Goal: Information Seeking & Learning: Check status

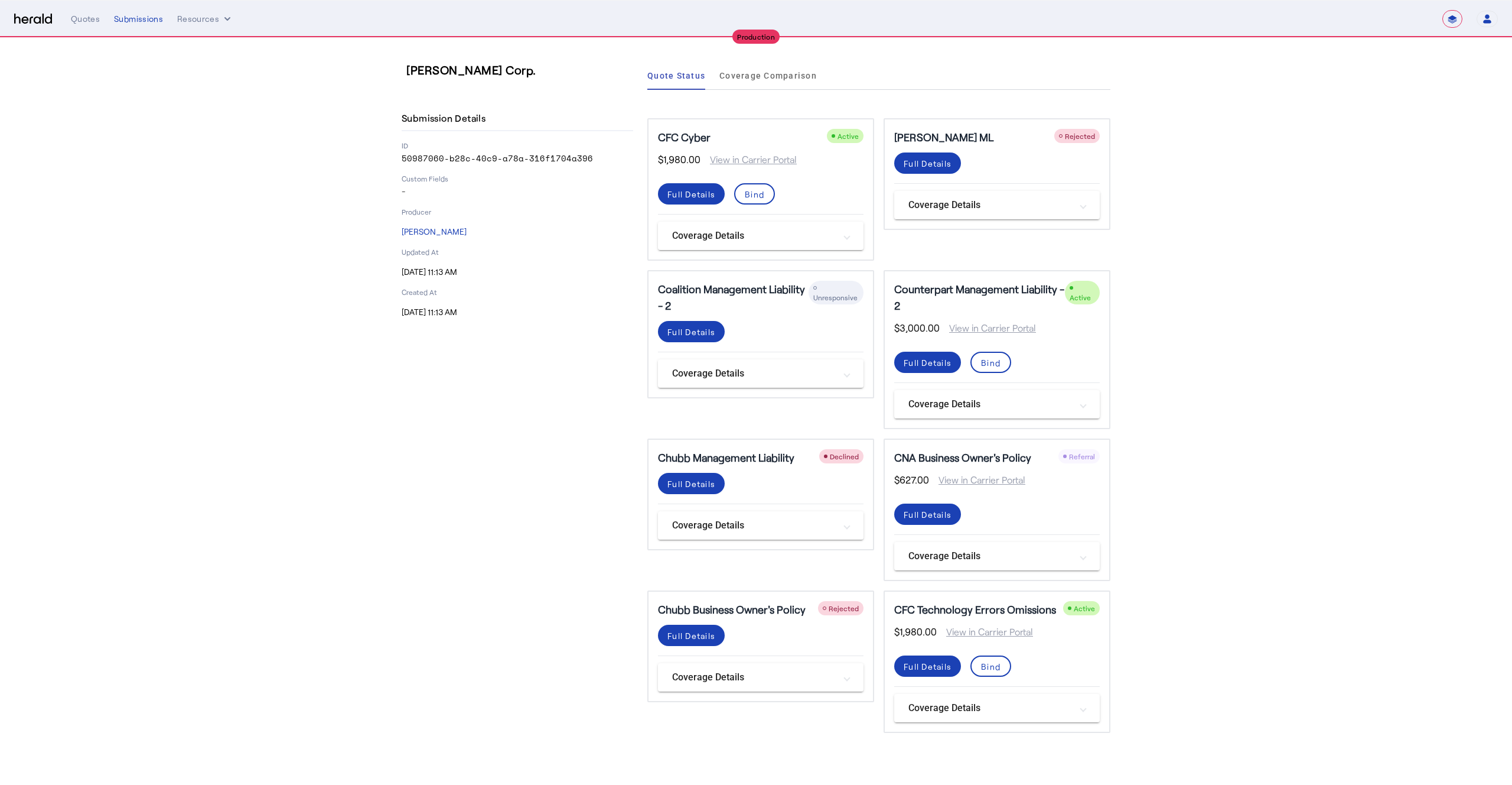
select select "**********"
click at [133, 23] on div "Submissions" at bounding box center [138, 18] width 49 height 12
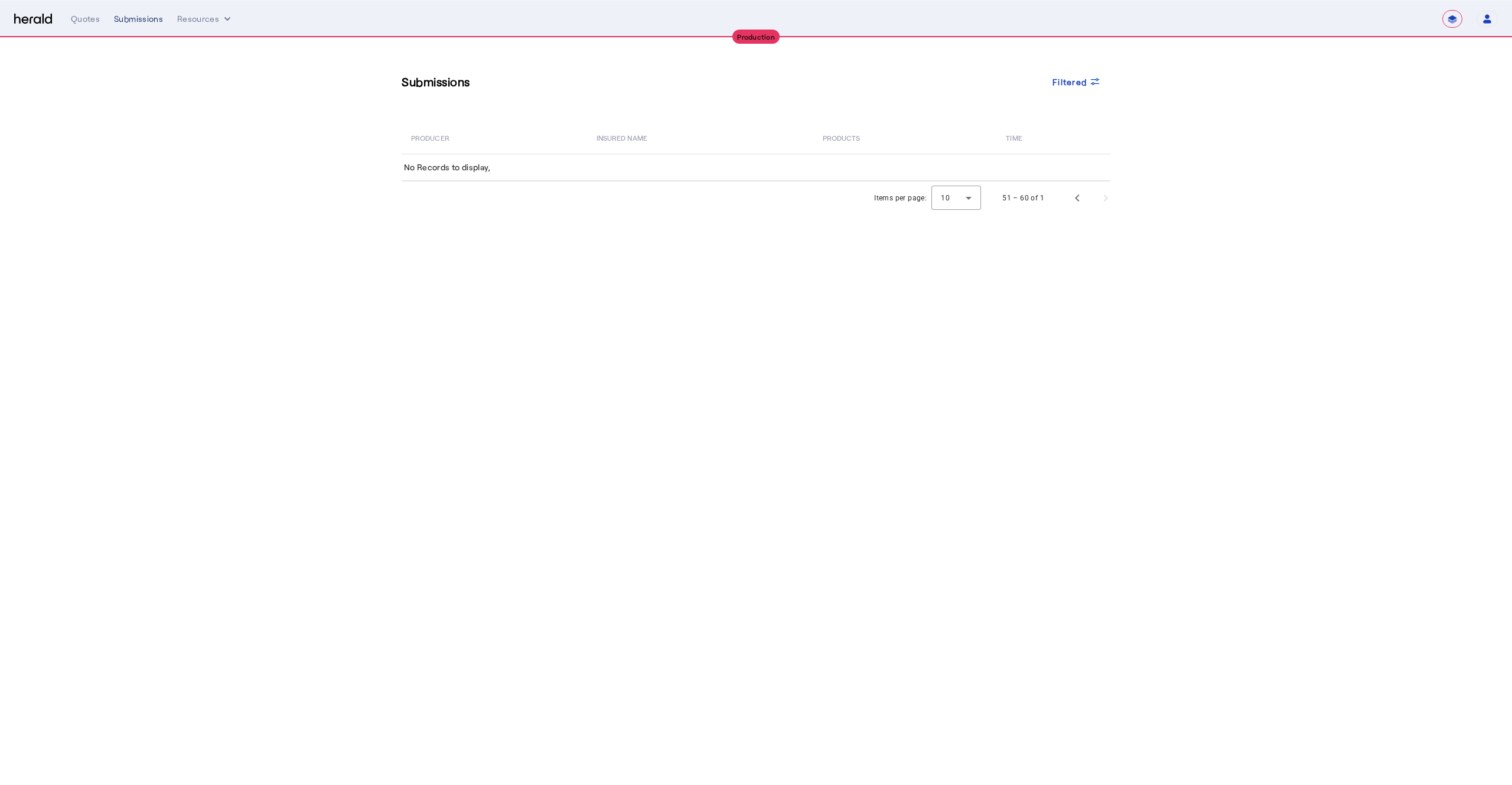
click at [133, 20] on div "Submissions" at bounding box center [138, 18] width 49 height 12
select select "**********"
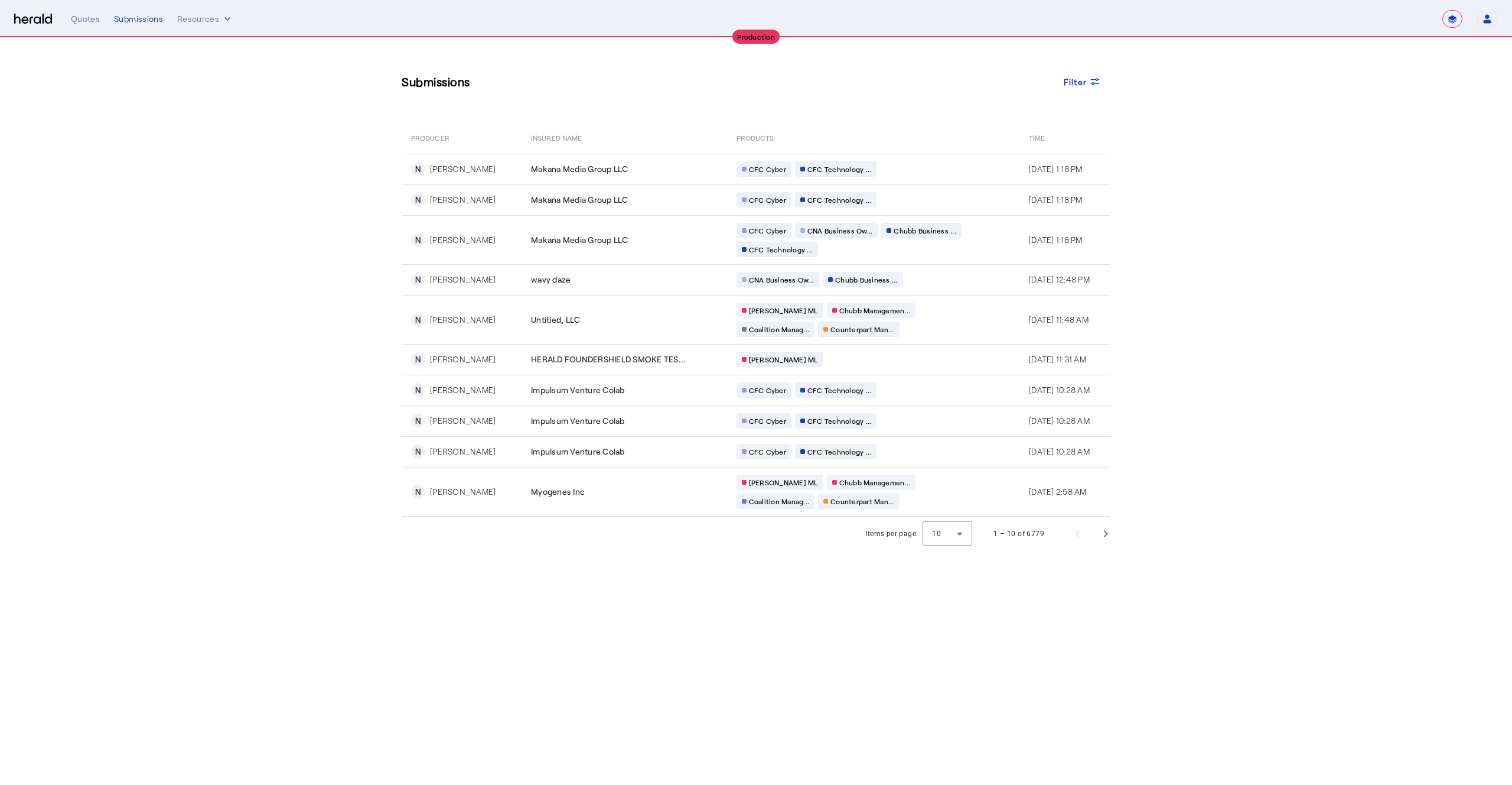
click at [650, 103] on div "Submissions Filter PRODUCER Insured Name PRODUCTS Time N Noah Knoblauch Makana …" at bounding box center [756, 277] width 756 height 479
click at [1097, 77] on icon at bounding box center [1095, 81] width 12 height 12
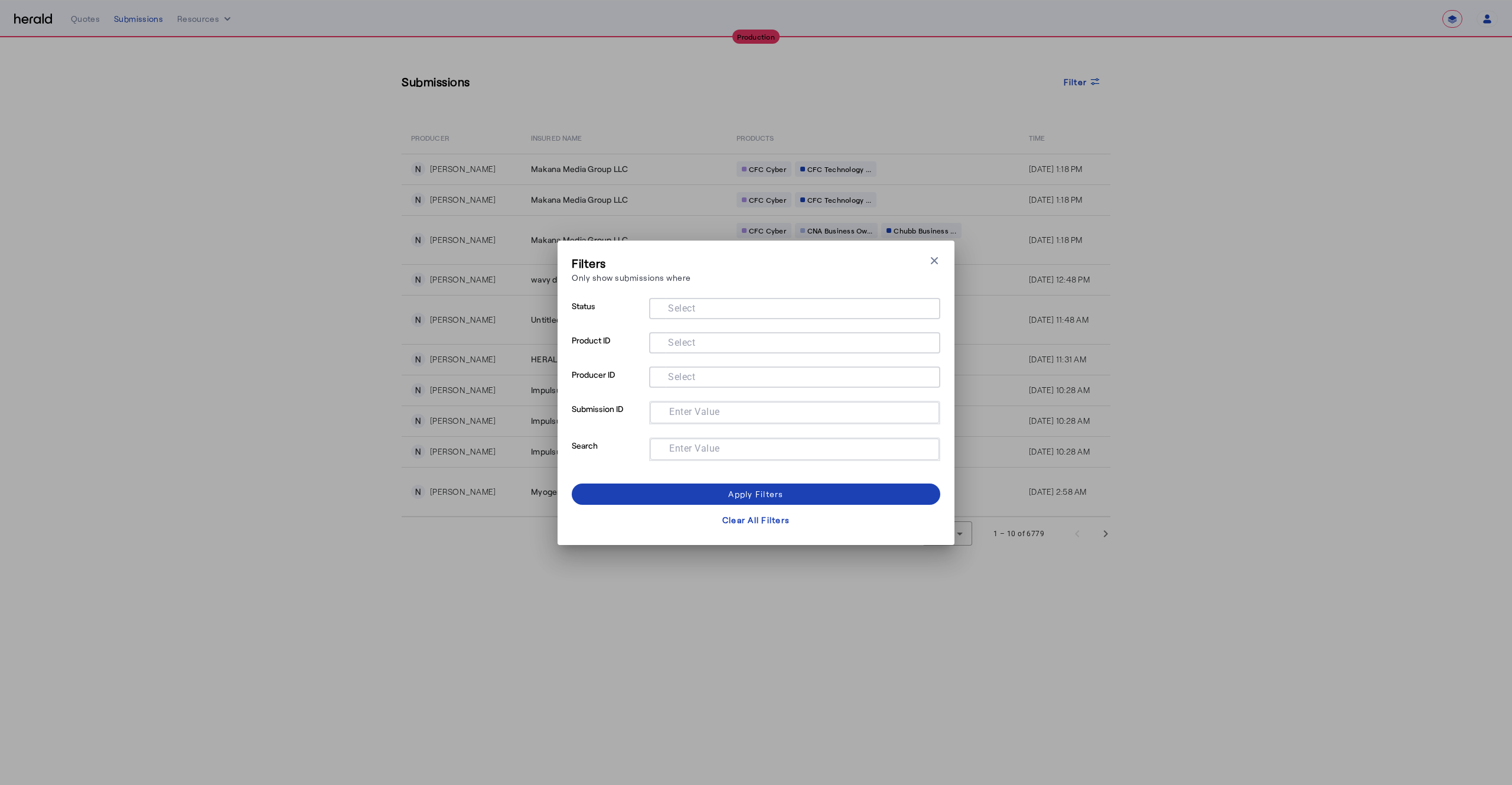
click at [693, 314] on div at bounding box center [794, 308] width 272 height 22
click at [696, 494] on span at bounding box center [755, 494] width 368 height 29
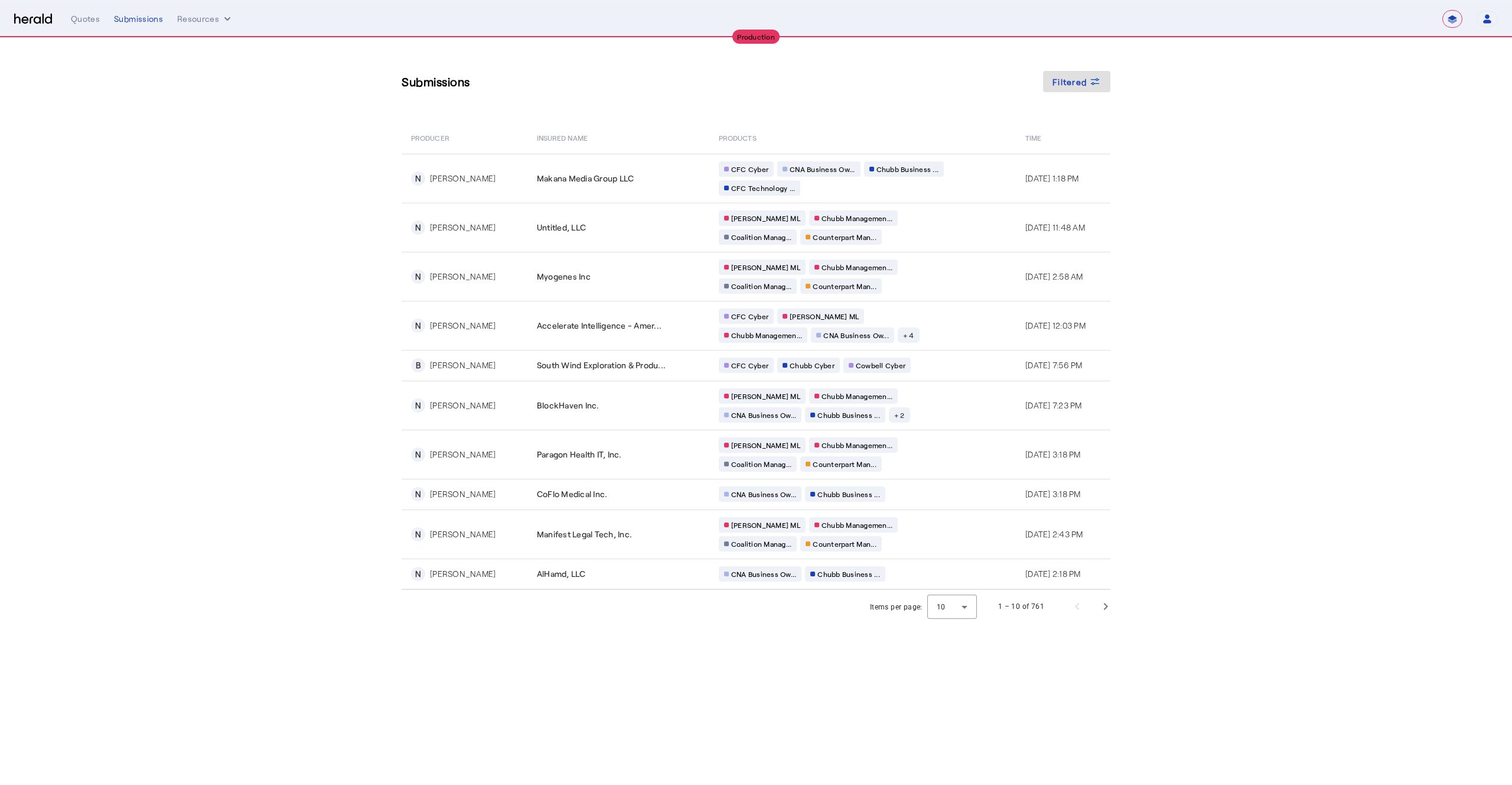
click at [273, 216] on section "Submissions Filtered PRODUCER Insured Name PRODUCTS Time N Noah Knoblauch Makan…" at bounding box center [756, 331] width 1512 height 585
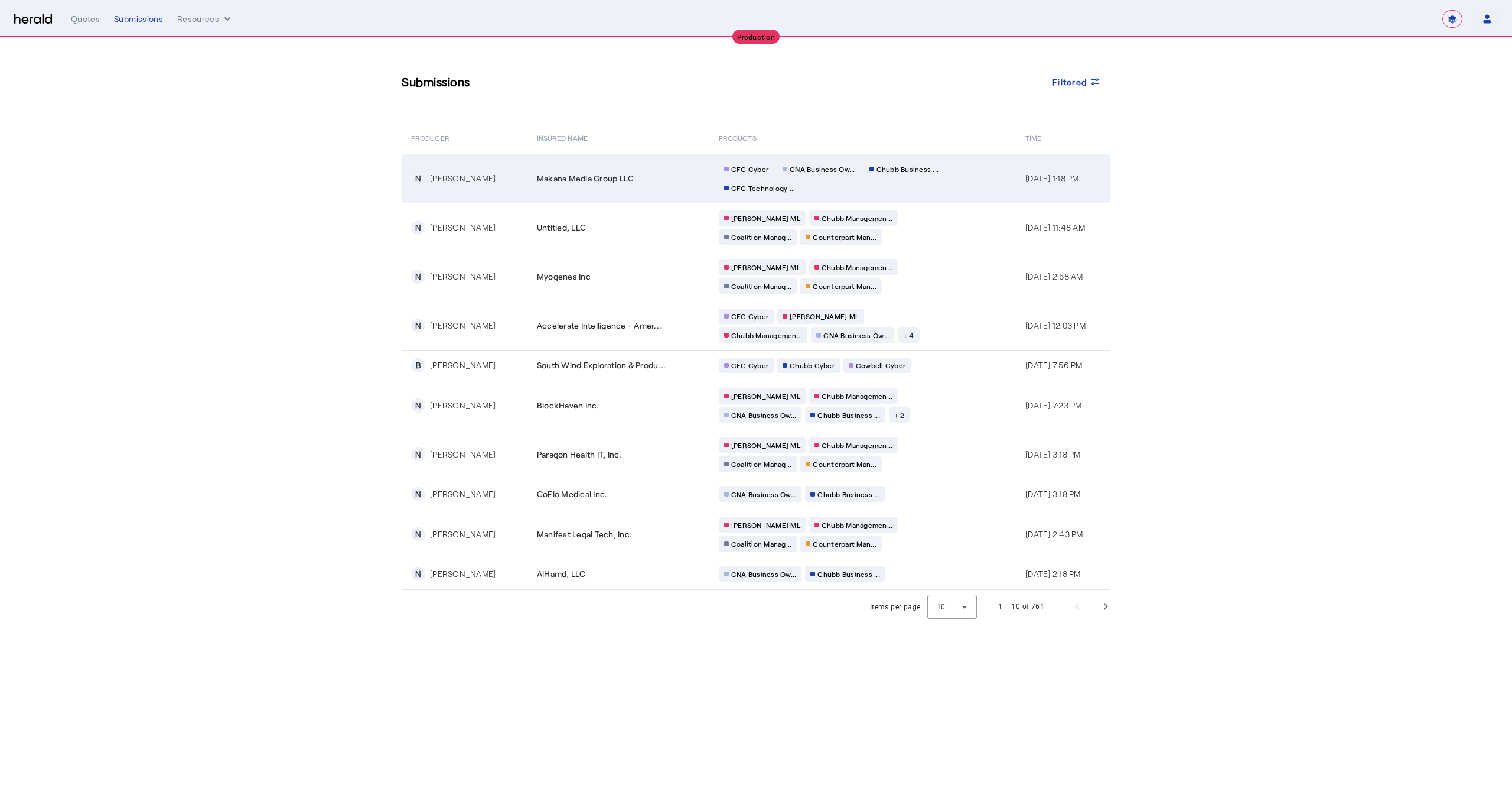
click at [891, 189] on div "CFC Cyber CNA Business Ow... Chubb Business ... CFC Technology ..." at bounding box center [832, 178] width 227 height 34
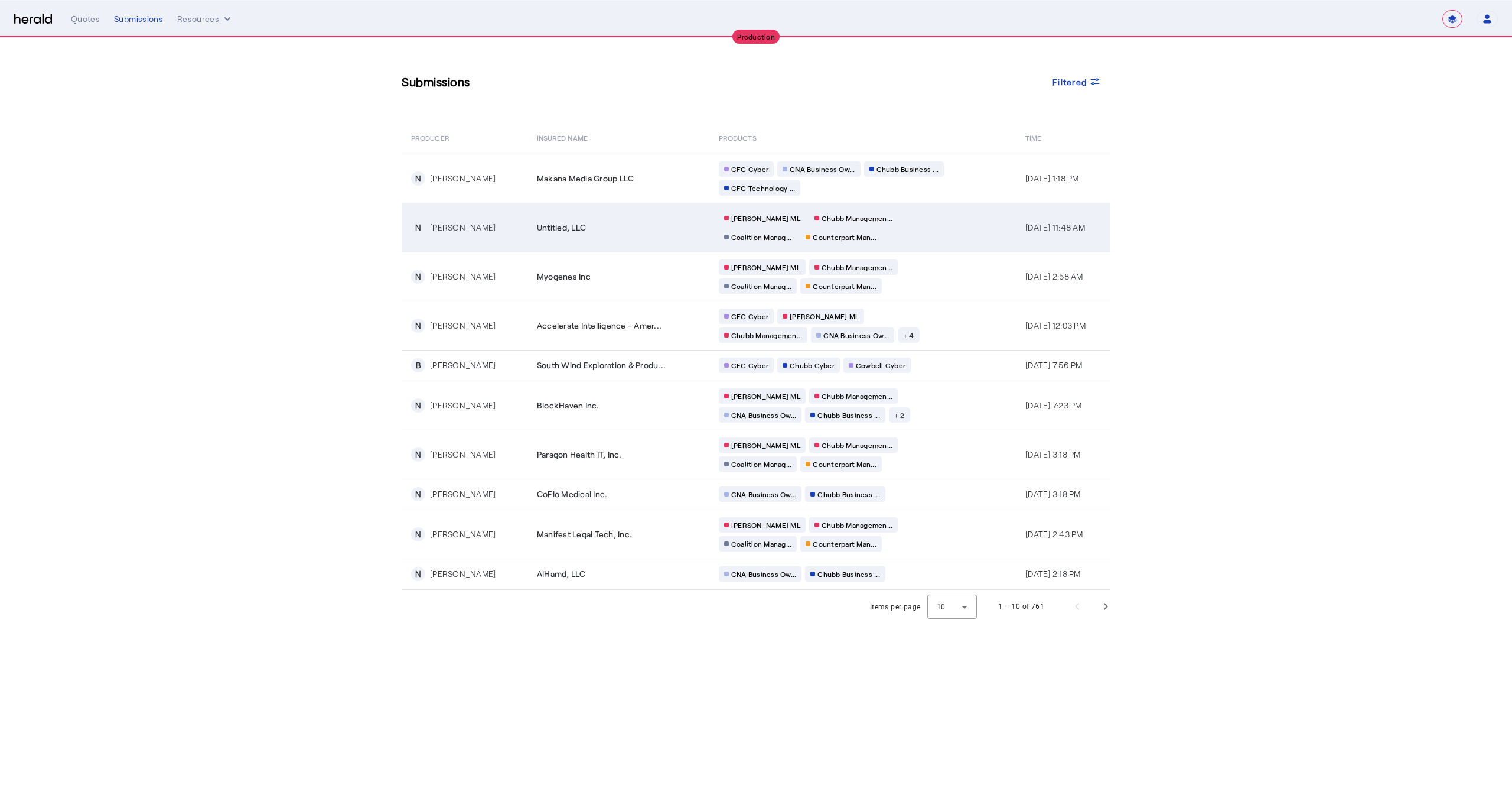
click at [889, 234] on div "Berkley MP ML Chubb Managemen... Coalition Manag... Counterpart Man..." at bounding box center [832, 228] width 227 height 34
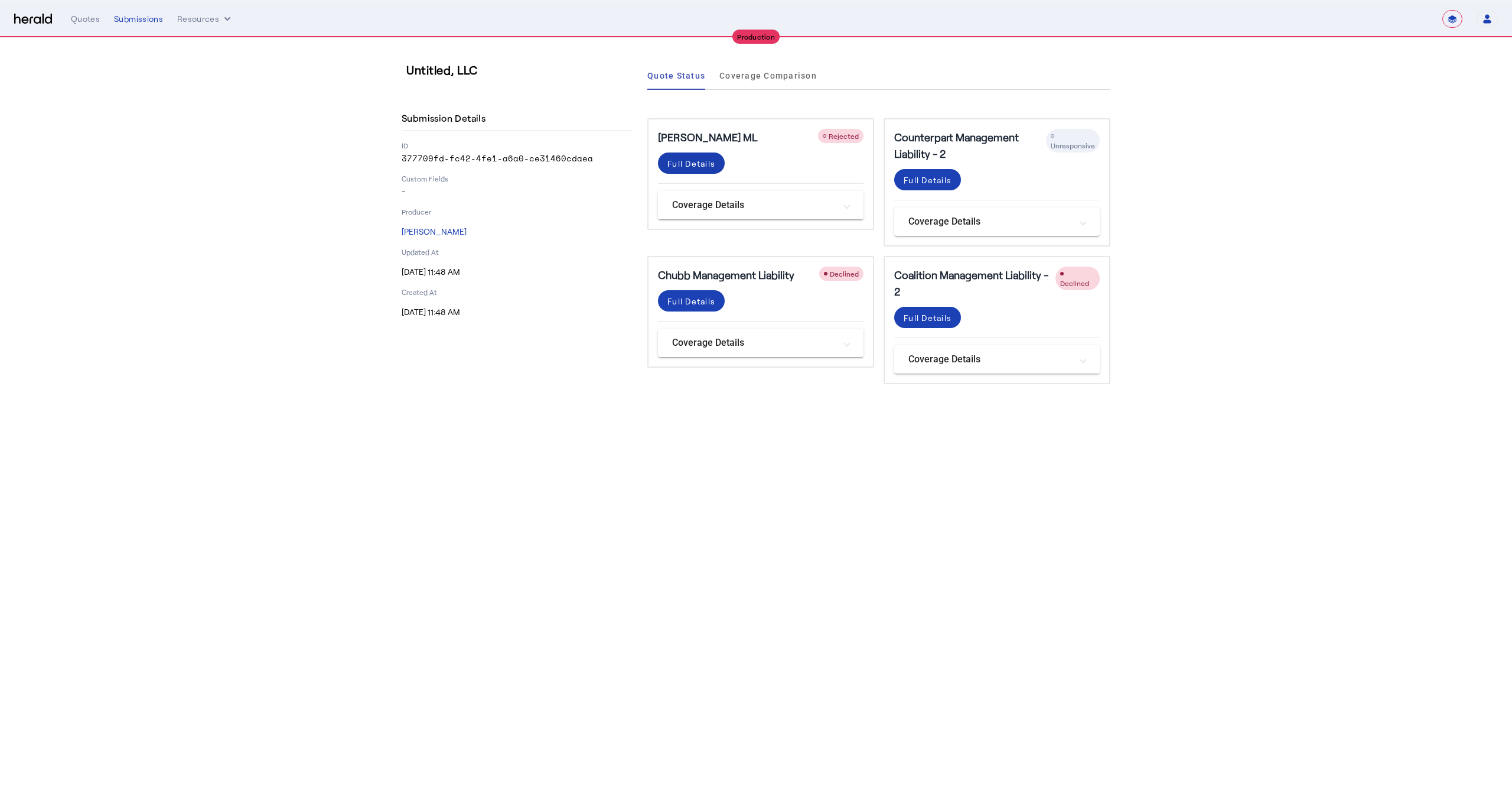
click at [701, 166] on div "Full Details" at bounding box center [691, 164] width 48 height 13
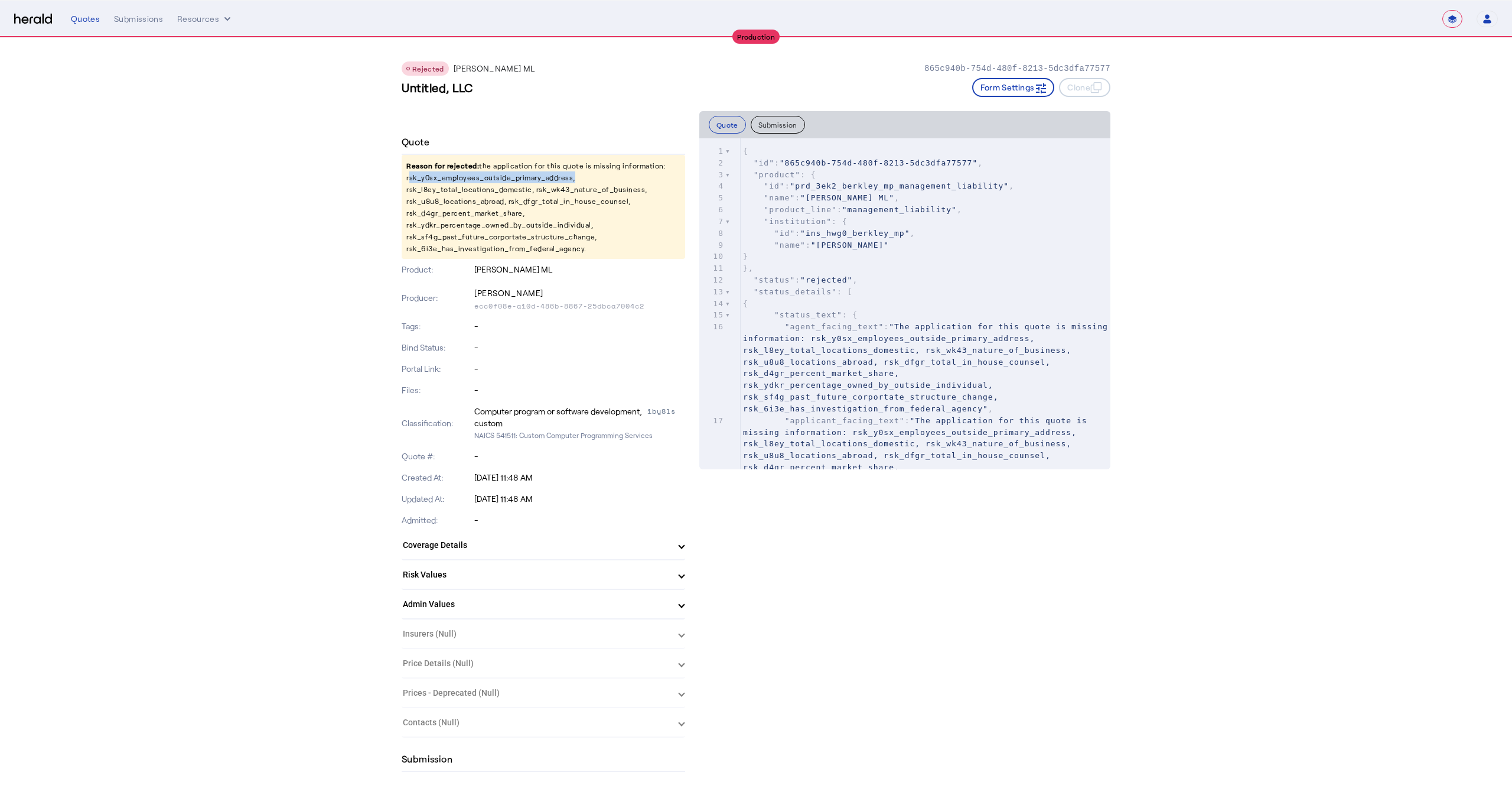
drag, startPoint x: 408, startPoint y: 176, endPoint x: 571, endPoint y: 178, distance: 163.0
click at [571, 178] on p "Reason for rejected: the application for this quote is missing information: rsk…" at bounding box center [543, 207] width 284 height 104
copy p "rsk_y0sx_employees_outside_primary_address"
drag, startPoint x: 401, startPoint y: 92, endPoint x: 500, endPoint y: 89, distance: 99.0
click at [500, 89] on div "Untitled, LLC Form Settings Clone" at bounding box center [756, 88] width 709 height 19
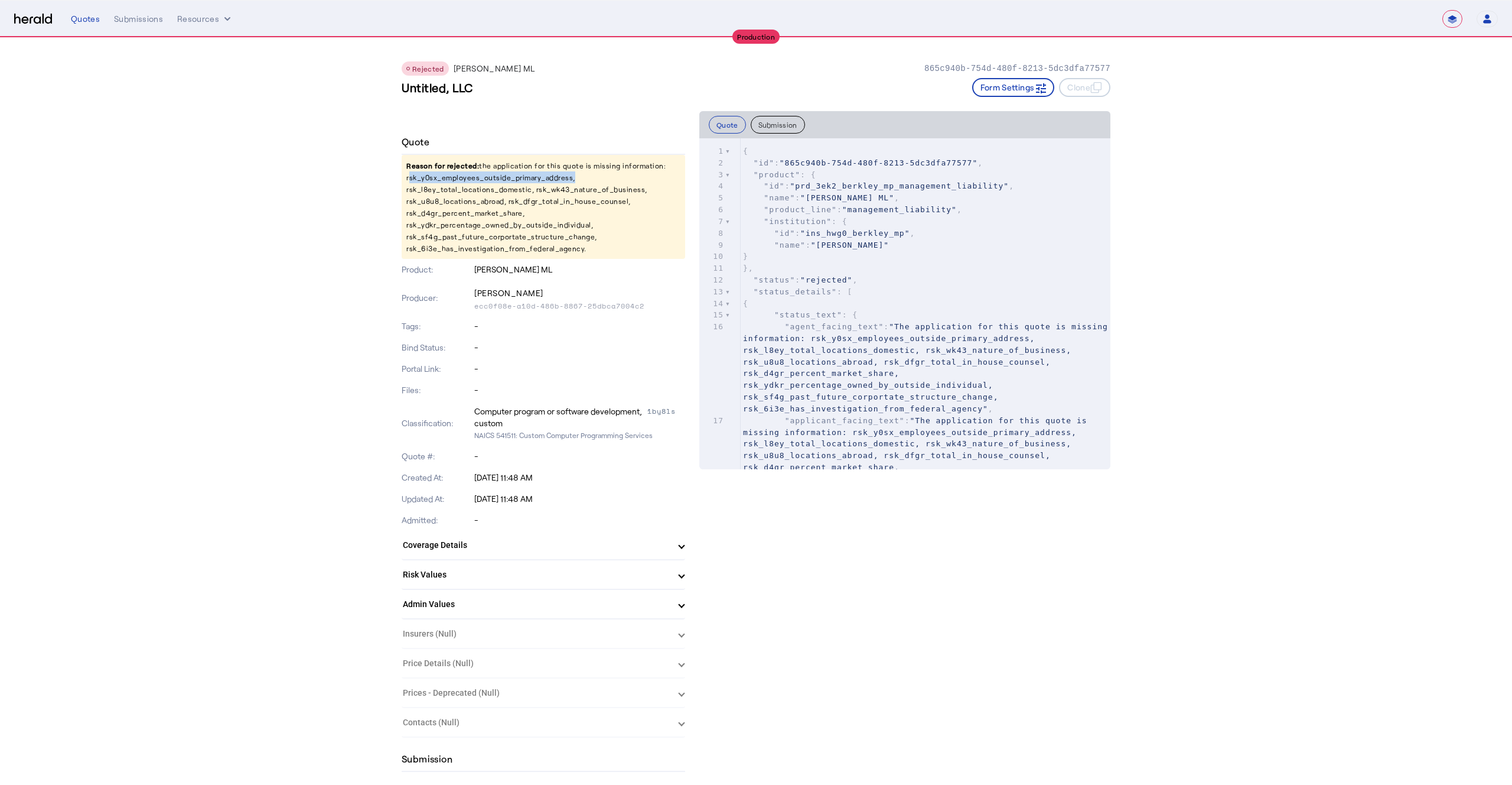
click at [500, 89] on div "Untitled, LLC Form Settings Clone" at bounding box center [756, 88] width 709 height 19
drag, startPoint x: 400, startPoint y: 90, endPoint x: 493, endPoint y: 88, distance: 93.0
copy h3 "Untitled, LLC"
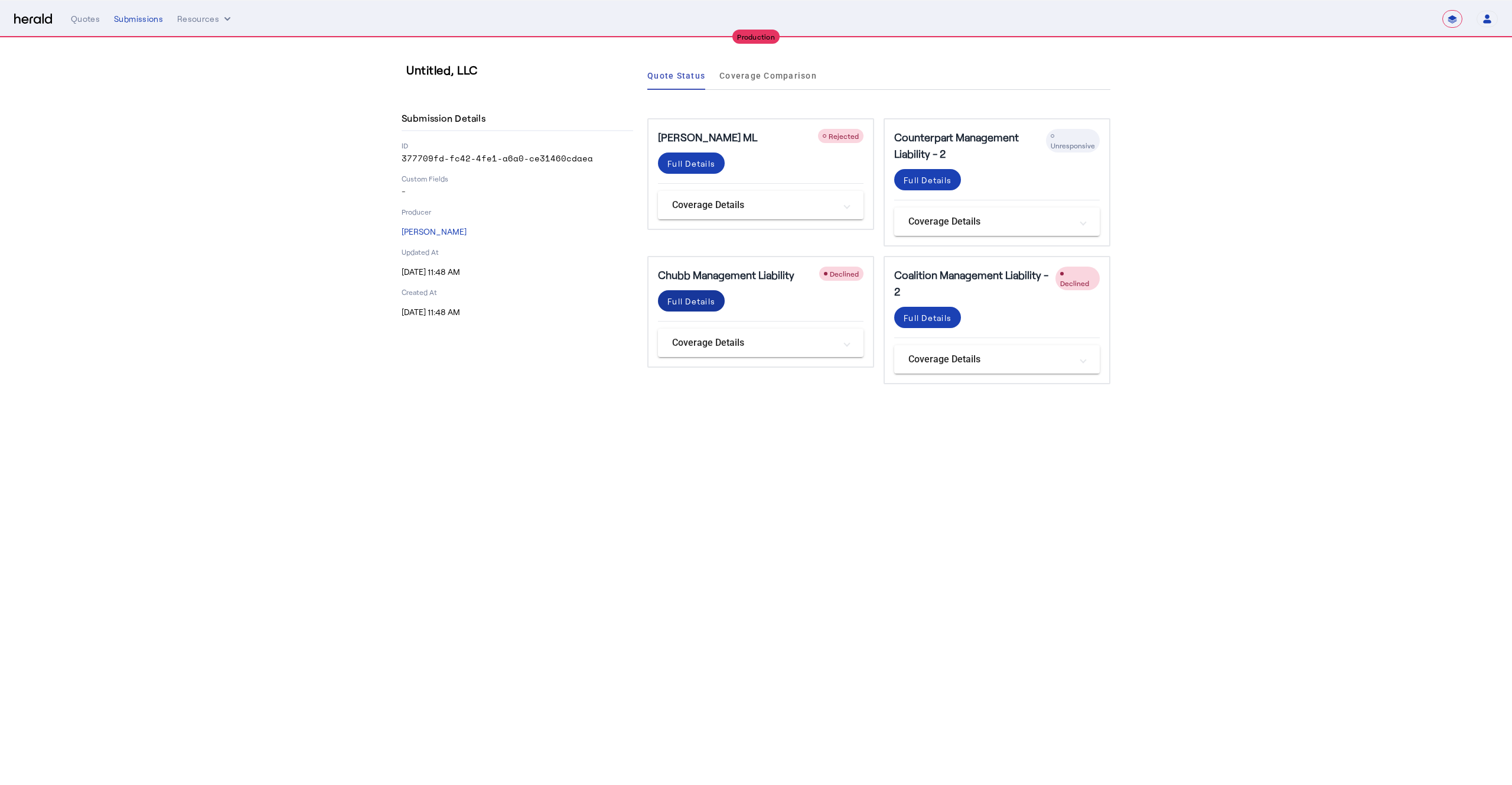
click at [696, 305] on div "Full Details" at bounding box center [691, 301] width 48 height 13
click at [918, 318] on div "Full Details" at bounding box center [927, 318] width 48 height 13
click at [913, 180] on div "Full Details" at bounding box center [927, 180] width 48 height 13
click at [707, 161] on div "Full Details" at bounding box center [691, 164] width 48 height 13
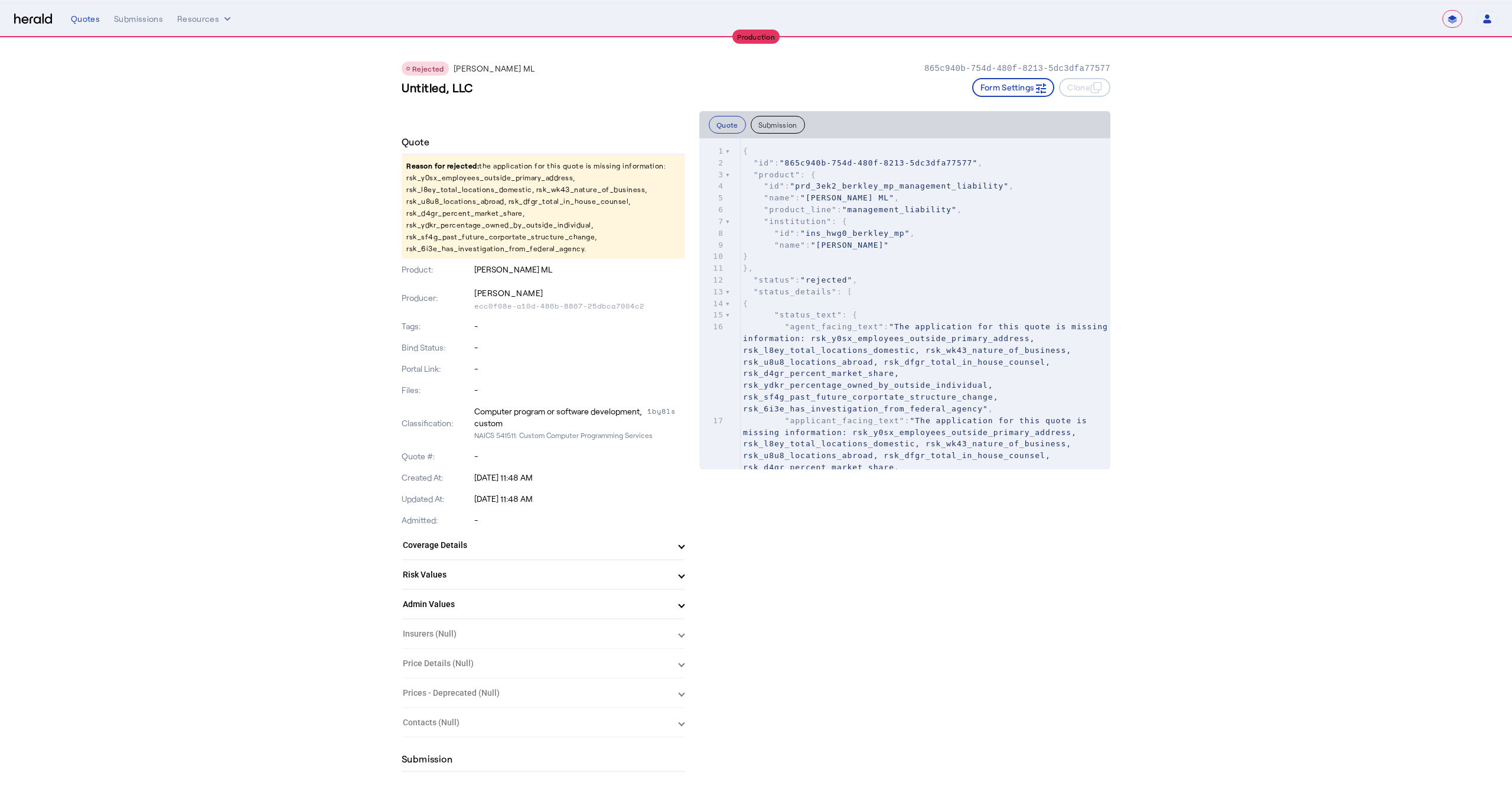
click at [443, 178] on p "Reason for rejected: the application for this quote is missing information: rsk…" at bounding box center [543, 207] width 284 height 104
copy p "rsk_y0sx_employees_outside_primary_address"
click at [501, 185] on p "Reason for rejected: the application for this quote is missing information: rsk…" at bounding box center [543, 207] width 284 height 104
click at [500, 188] on p "Reason for rejected: the application for this quote is missing information: rsk…" at bounding box center [543, 207] width 284 height 104
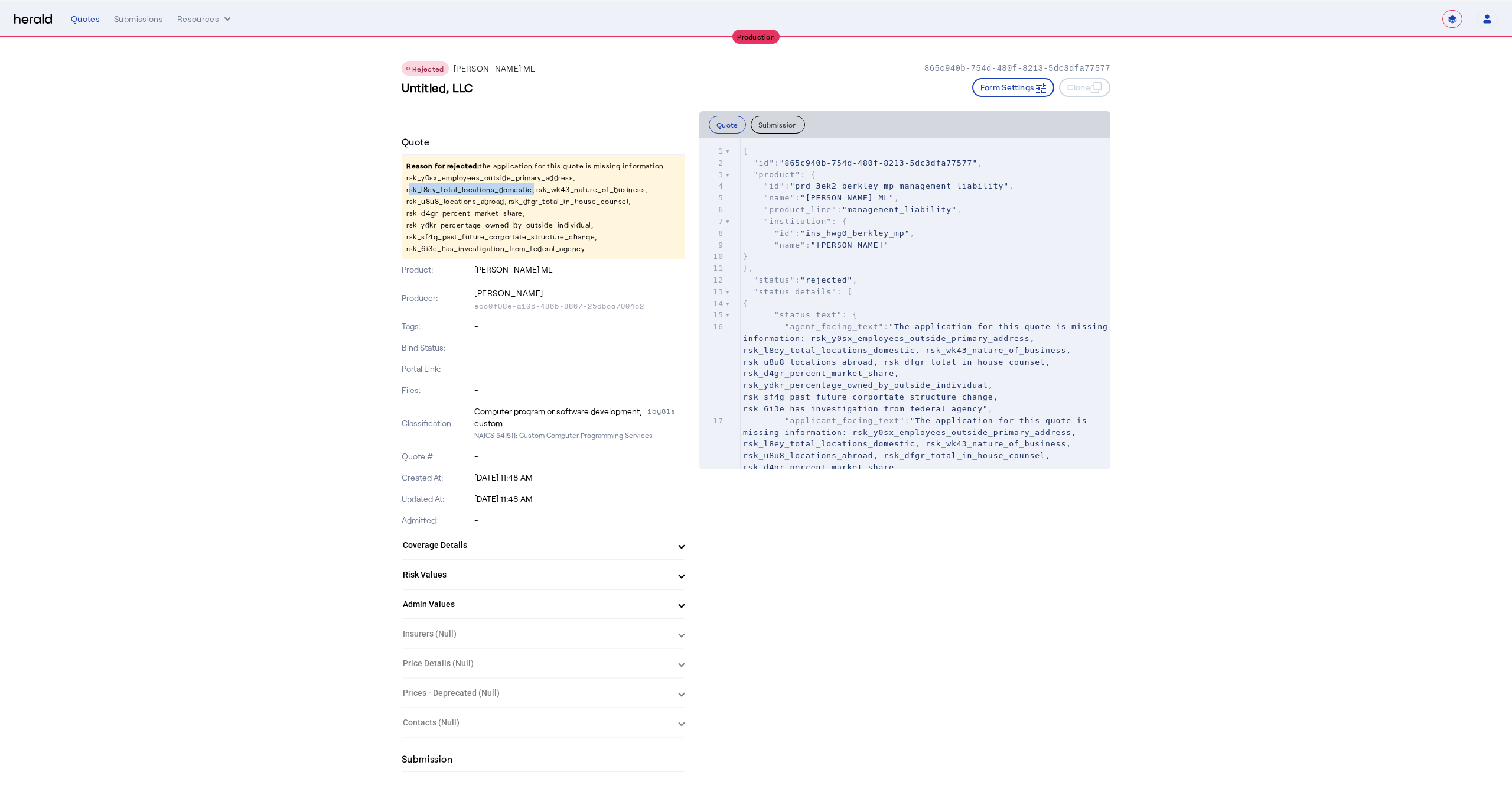
click at [500, 188] on p "Reason for rejected: the application for this quote is missing information: rsk…" at bounding box center [543, 207] width 284 height 104
copy p "rsk_l8ey_total_locations_domestic"
click at [556, 192] on p "Reason for rejected: the application for this quote is missing information: rsk…" at bounding box center [543, 207] width 284 height 104
copy p "rsk_wk43_nature_of_business"
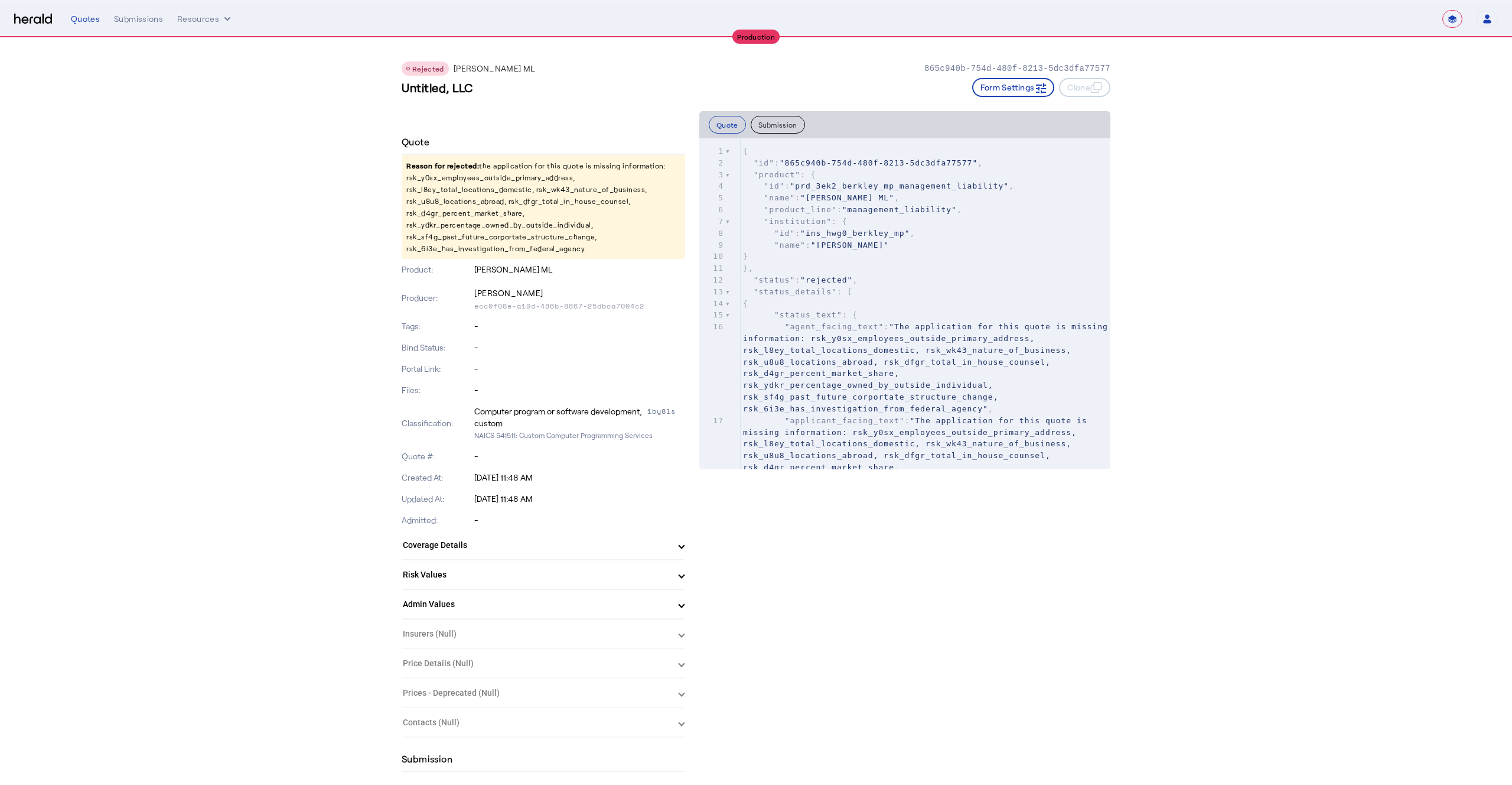
click at [455, 203] on p "Reason for rejected: the application for this quote is missing information: rsk…" at bounding box center [543, 207] width 284 height 104
copy p "rsk_u8u8_locations_abroad"
click at [530, 202] on p "Reason for rejected: the application for this quote is missing information: rsk…" at bounding box center [543, 207] width 284 height 104
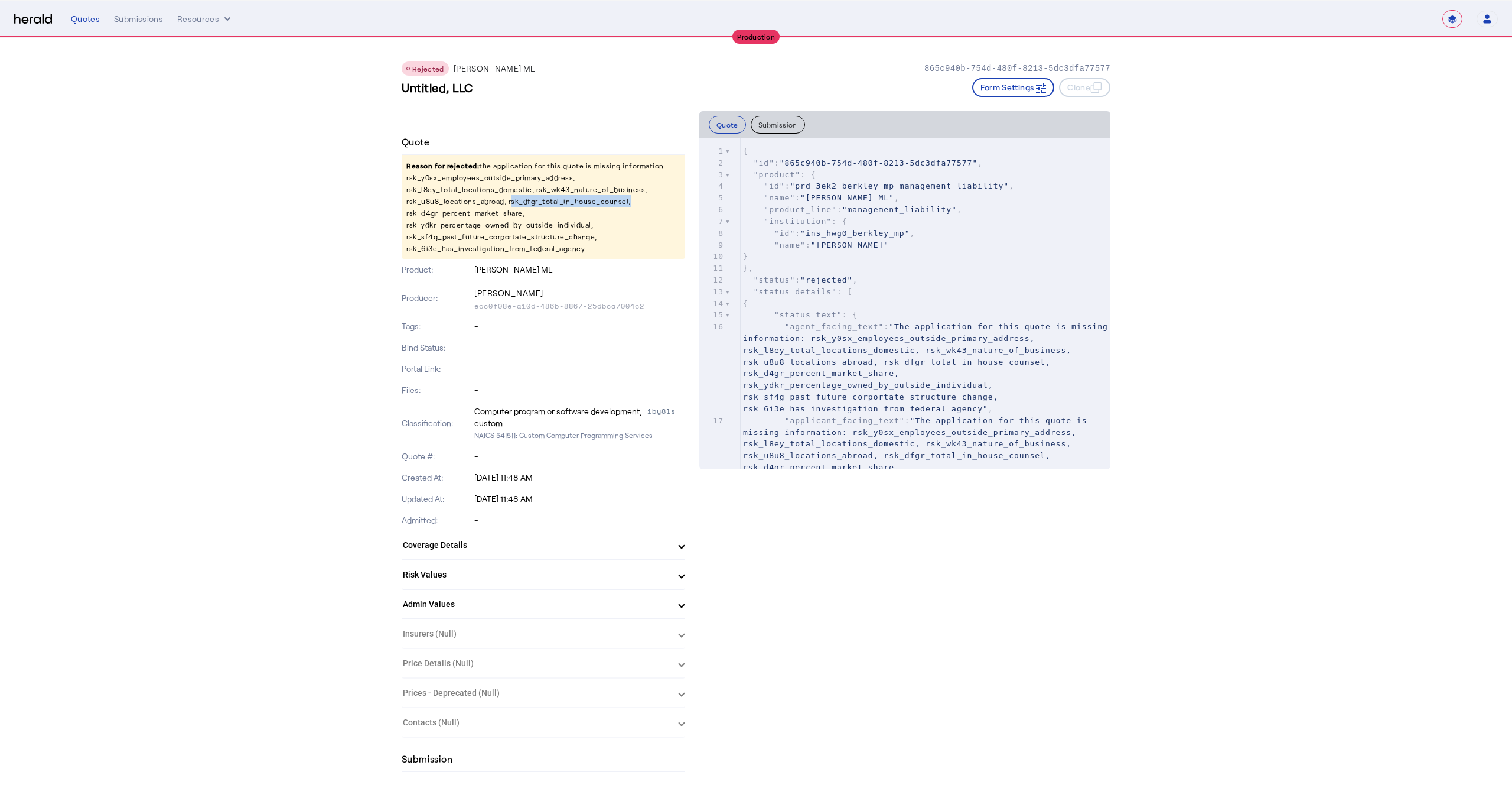
copy p "rsk_dfgr_total_in_house_counsel"
click at [490, 214] on p "Reason for rejected: the application for this quote is missing information: rsk…" at bounding box center [543, 207] width 284 height 104
copy p "rsk_d4gr_percent_market_share"
click at [493, 228] on p "Reason for rejected: the application for this quote is missing information: rsk…" at bounding box center [543, 207] width 284 height 104
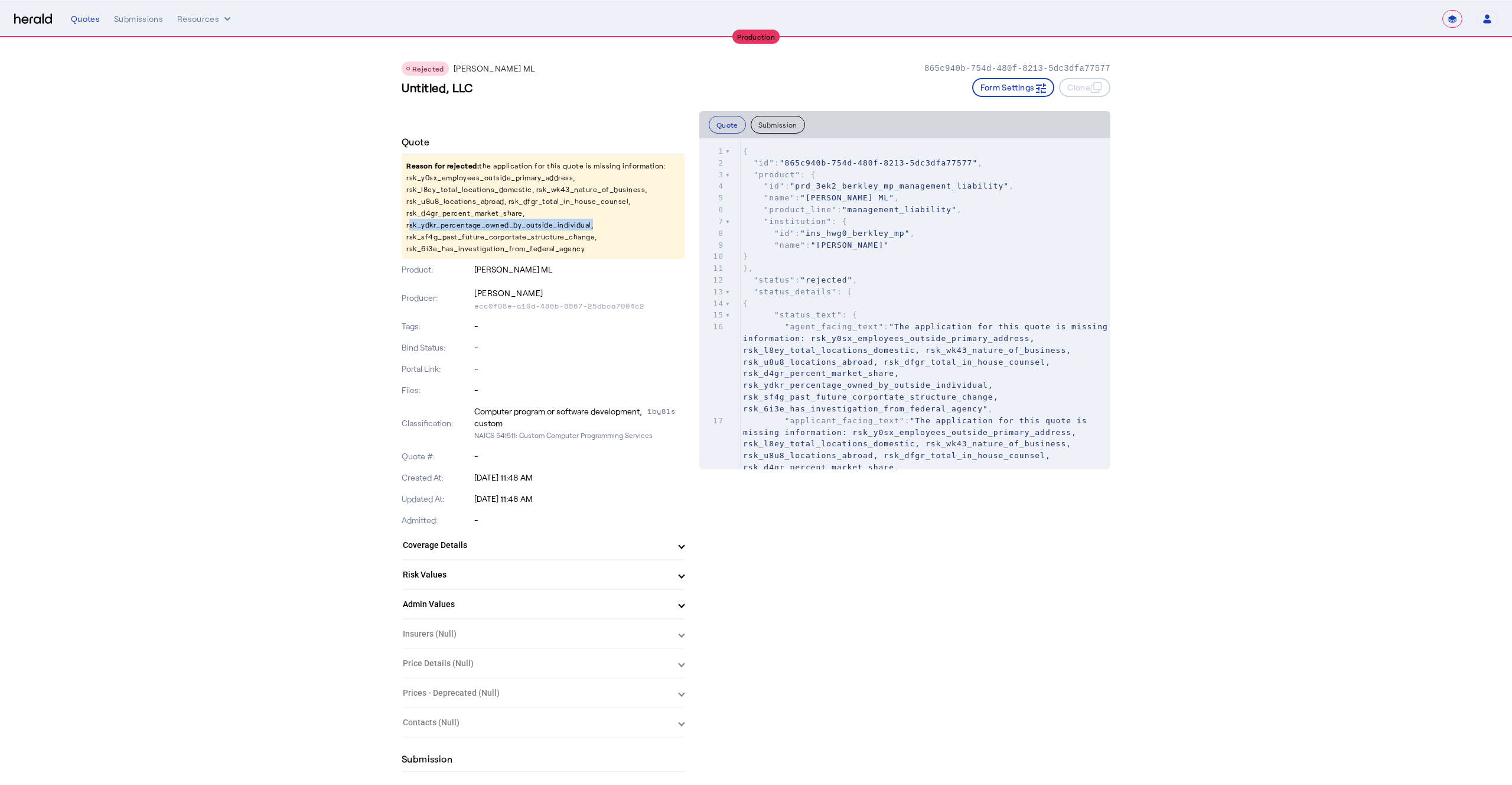
click at [493, 228] on p "Reason for rejected: the application for this quote is missing information: rsk…" at bounding box center [543, 207] width 284 height 104
copy p "rsk_ydkr_percentage_owned_by_outside_individual"
click at [447, 237] on p "Reason for rejected: the application for this quote is missing information: rsk…" at bounding box center [543, 207] width 284 height 104
copy p "rsk_sf4g_past_future_corportate_structure_change"
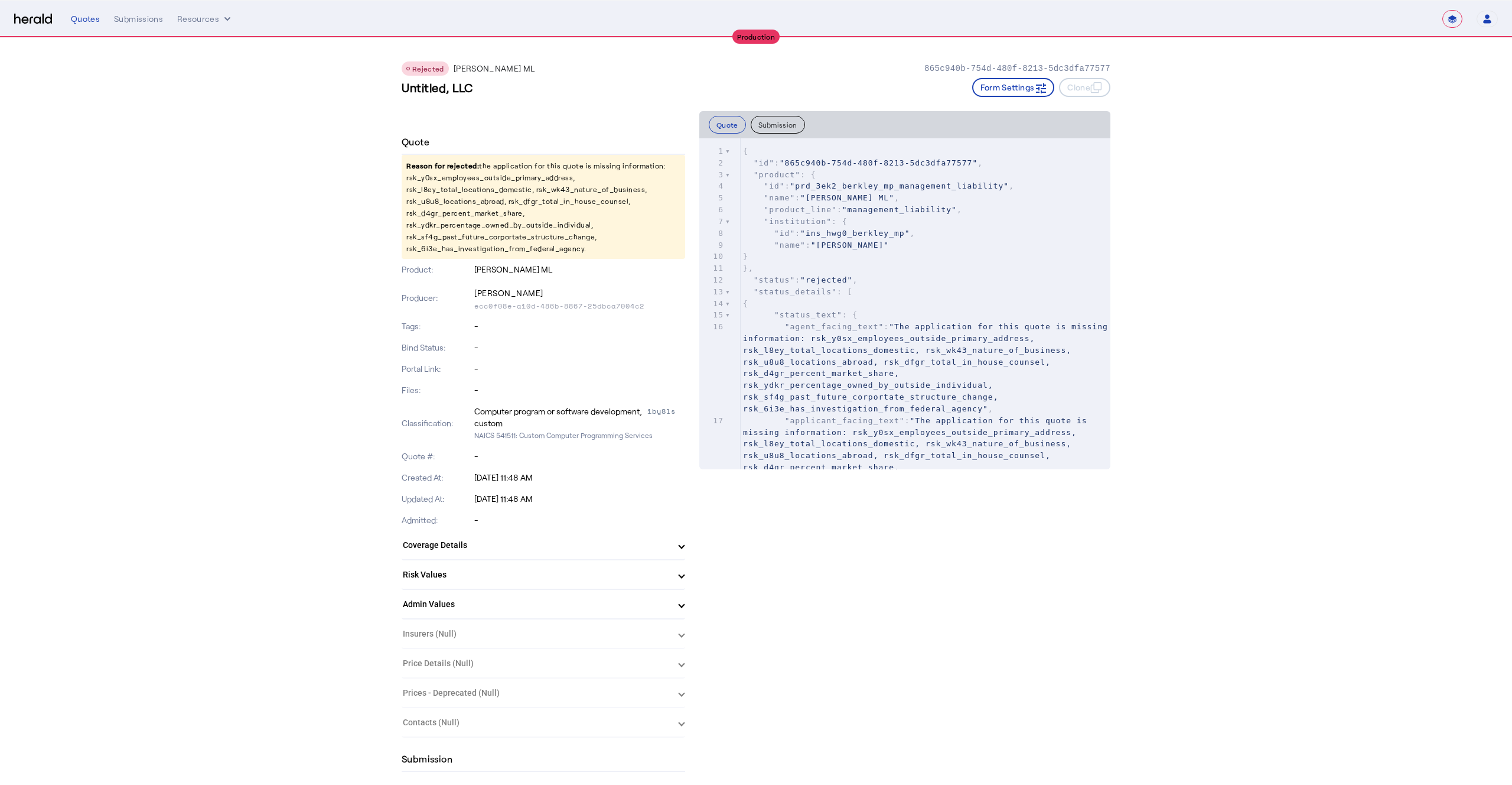
click at [450, 251] on p "Reason for rejected: the application for this quote is missing information: rsk…" at bounding box center [543, 207] width 284 height 104
click at [460, 190] on p "Reason for rejected: the application for this quote is missing information: rsk…" at bounding box center [543, 207] width 284 height 104
